Goal: Information Seeking & Learning: Learn about a topic

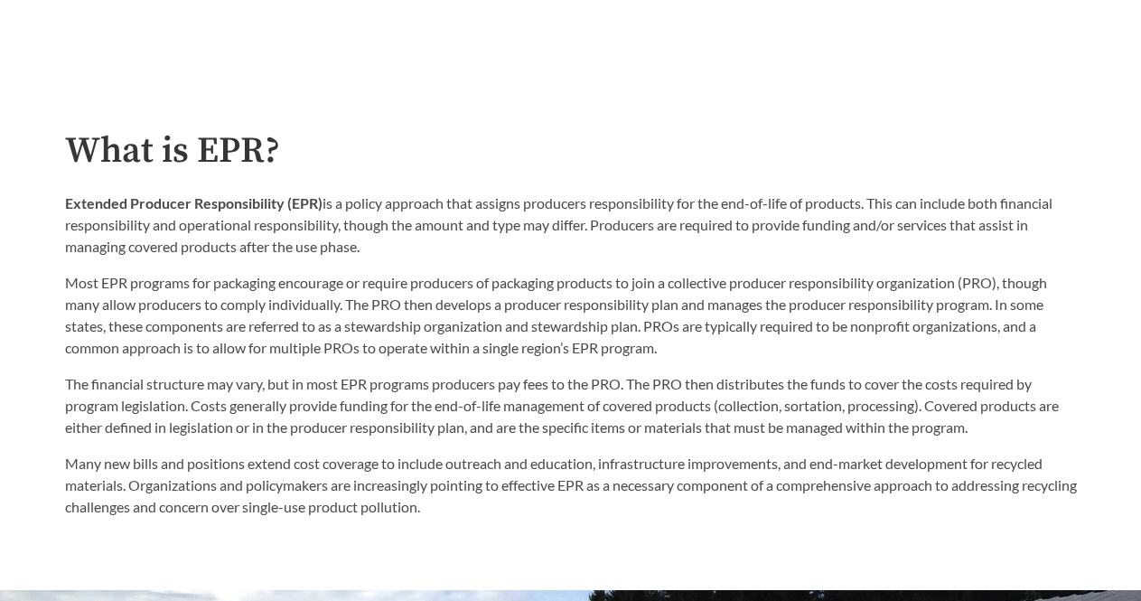
scroll to position [812, 0]
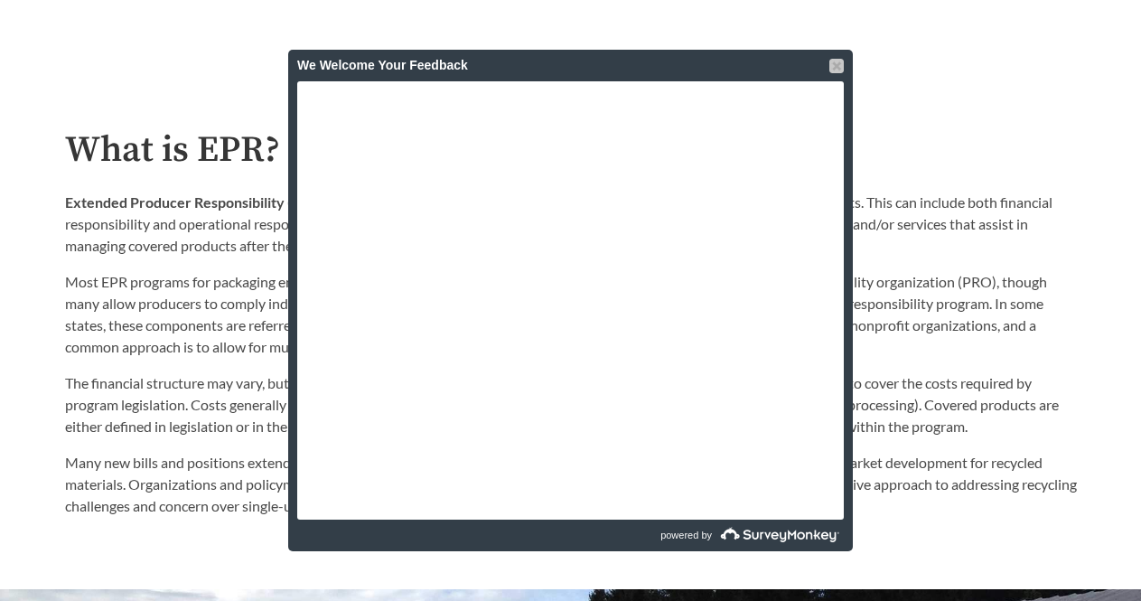
click at [834, 60] on div at bounding box center [836, 66] width 14 height 14
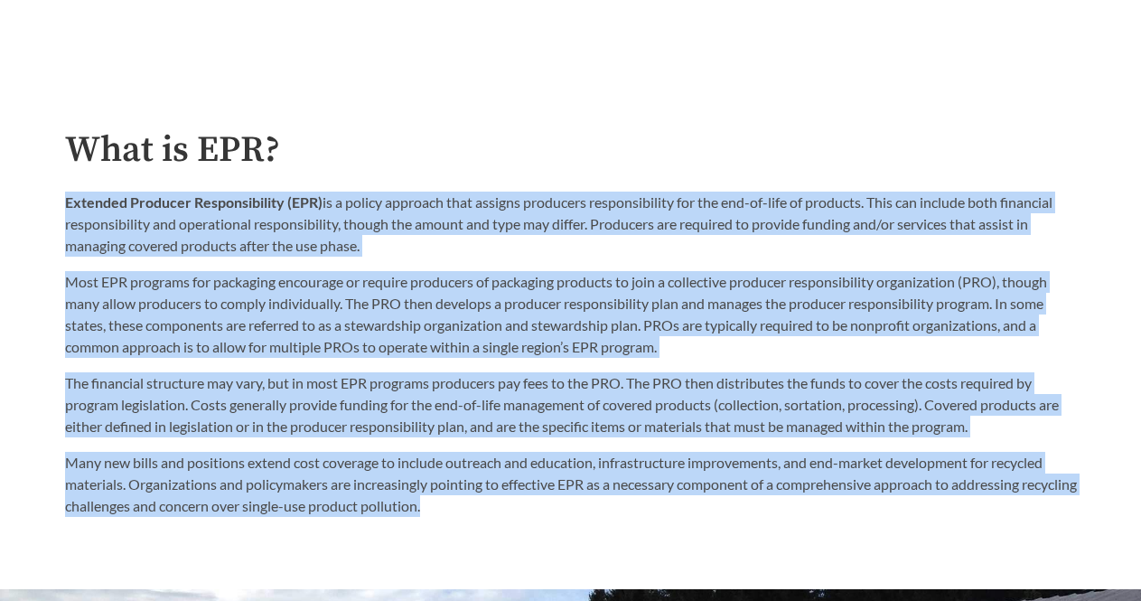
drag, startPoint x: 67, startPoint y: 207, endPoint x: 551, endPoint y: 534, distance: 584.2
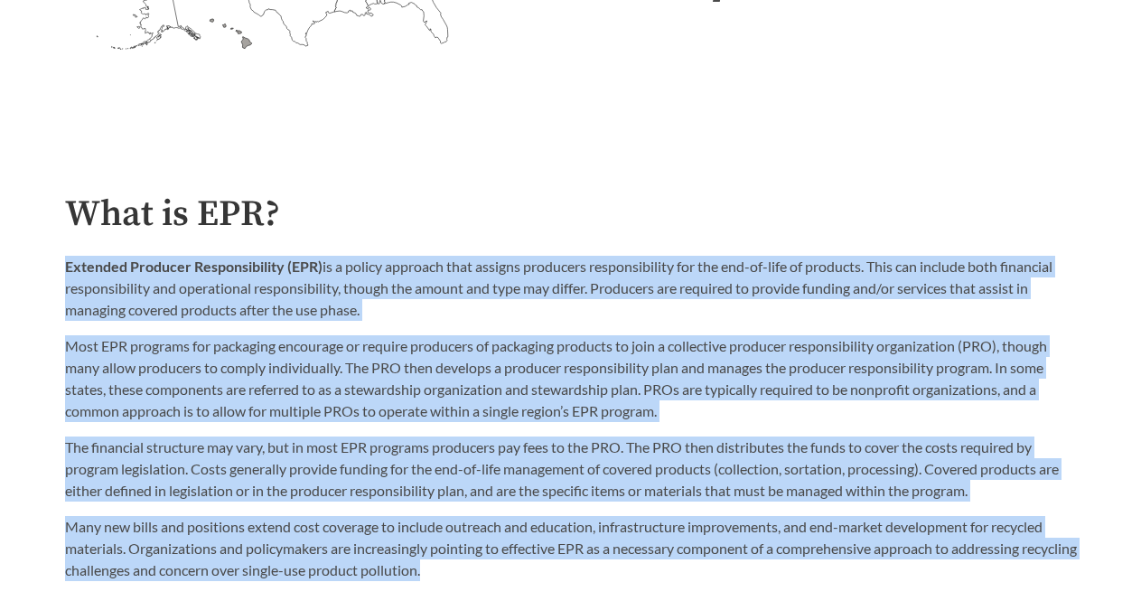
scroll to position [761, 0]
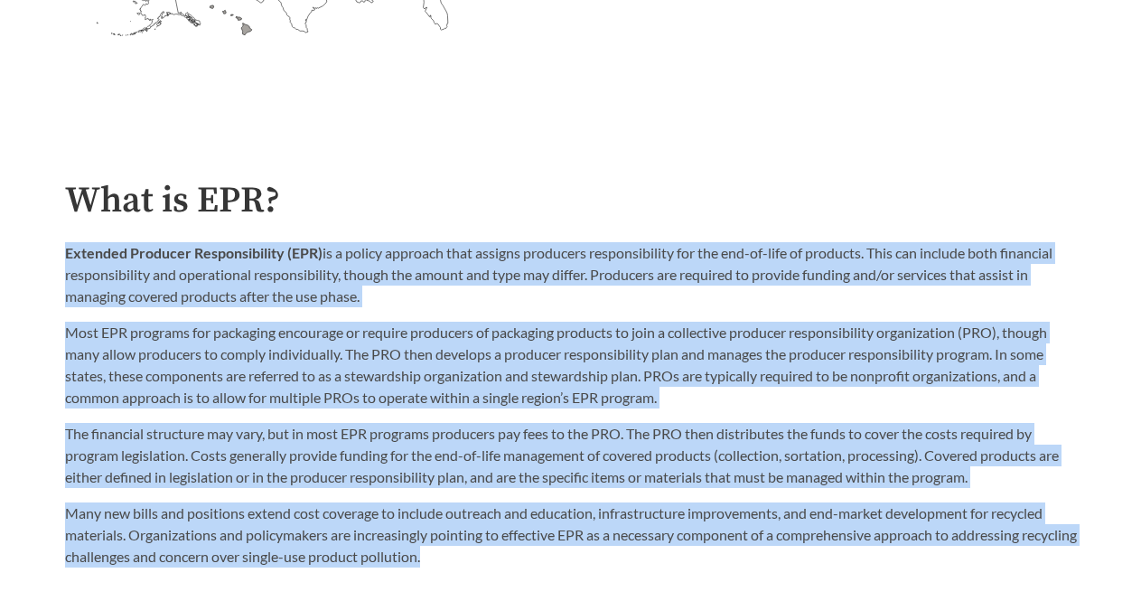
click at [510, 303] on p "Extended Producer Responsibility (EPR) is a policy approach that assigns produc…" at bounding box center [571, 274] width 1012 height 65
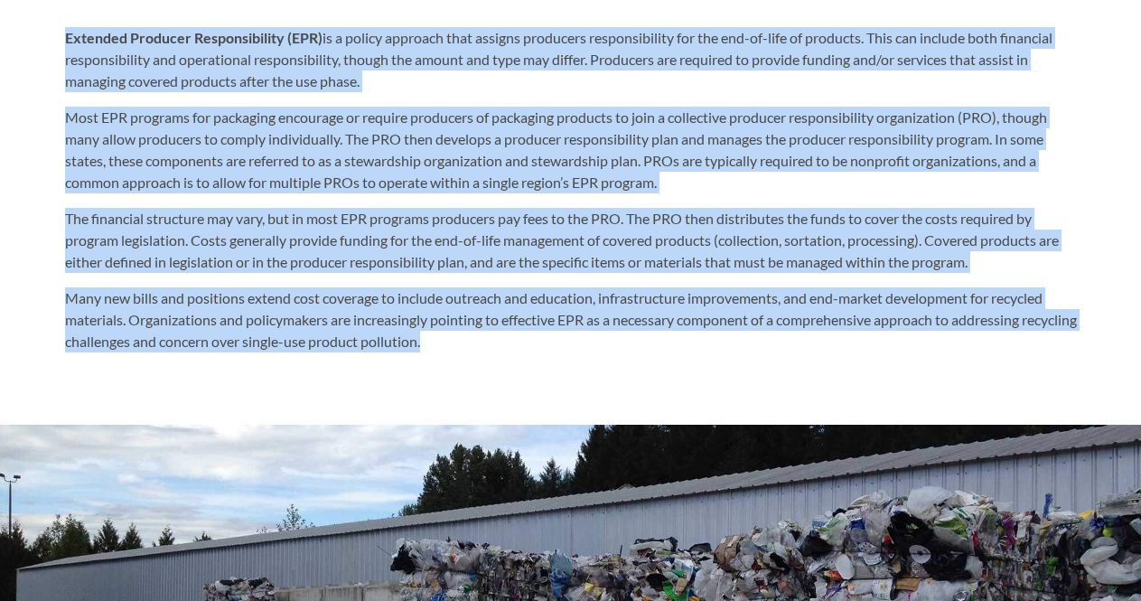
drag, startPoint x: 67, startPoint y: 256, endPoint x: 564, endPoint y: 636, distance: 625.6
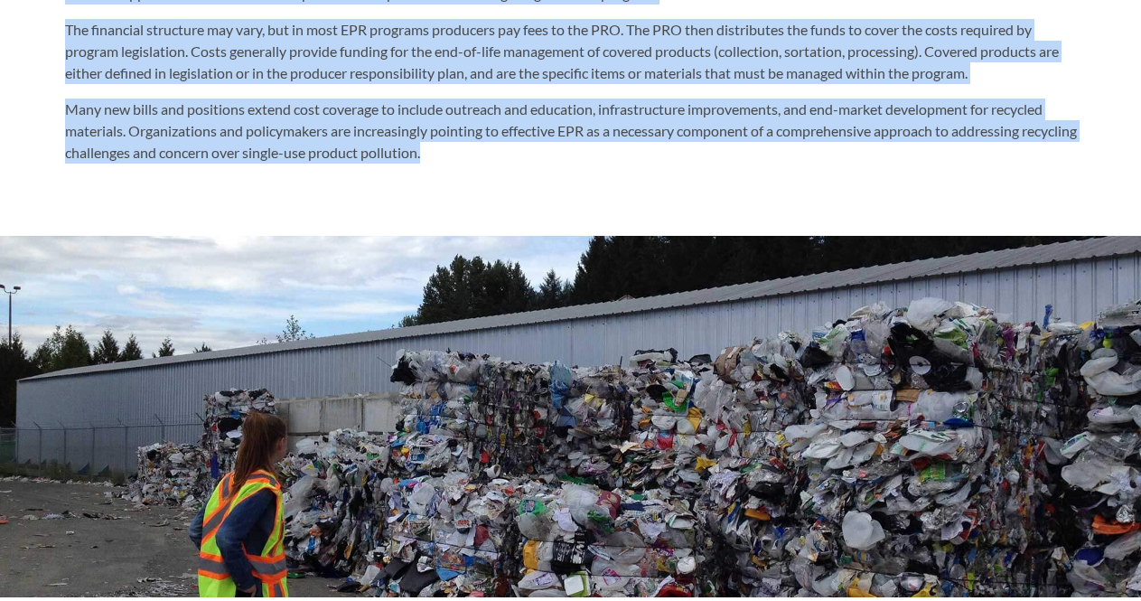
copy div "Loremips Dolorsit Ametconsectetu (ADI) el s doeius temporin utla etdolor magnaa…"
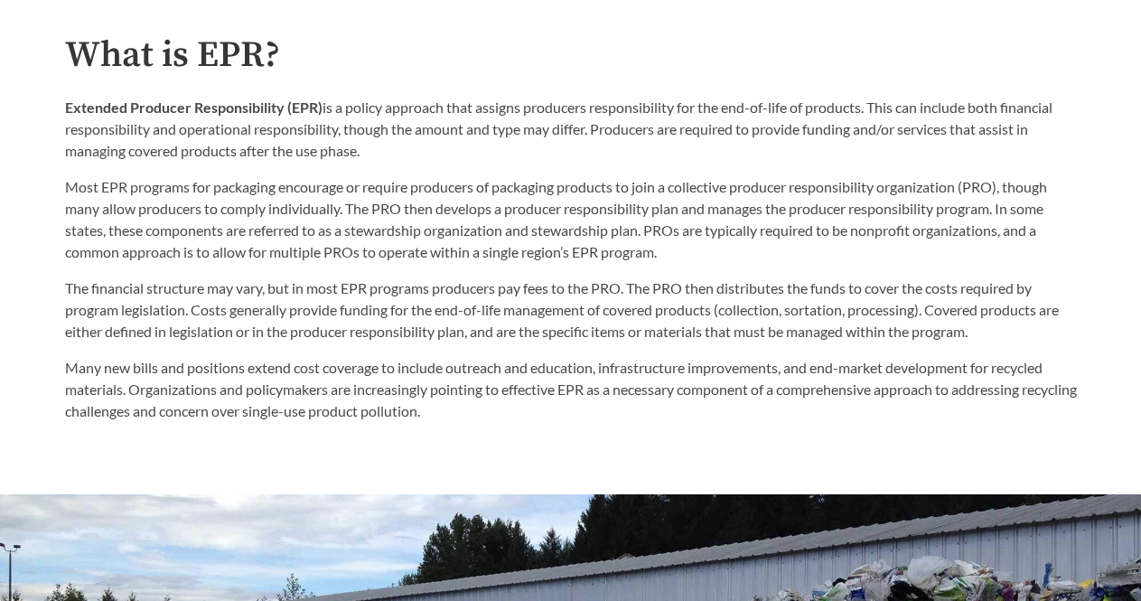
scroll to position [904, 0]
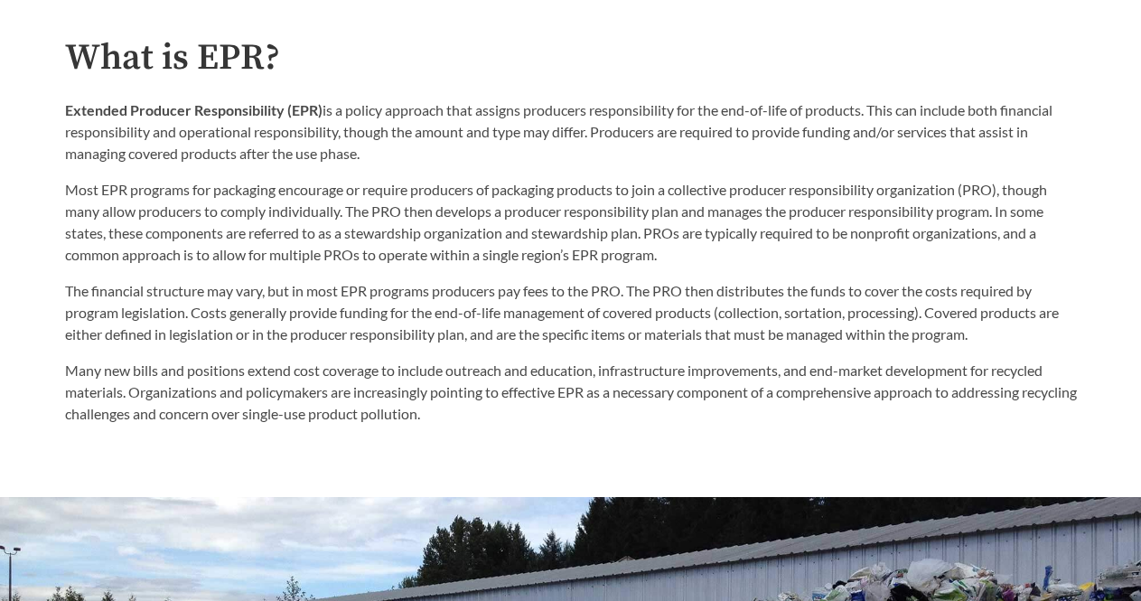
click at [615, 326] on p "The financial structure may vary, but in most EPR programs producers pay fees t…" at bounding box center [571, 312] width 1012 height 65
